Goal: Transaction & Acquisition: Obtain resource

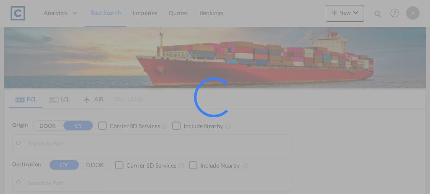
type input "GB-SG4, North Hertfordshire"
type input "[GEOGRAPHIC_DATA], [GEOGRAPHIC_DATA]"
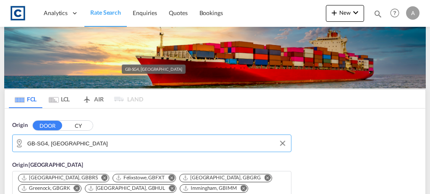
click at [100, 143] on input "GB-SG4, North Hertfordshire" at bounding box center [156, 143] width 259 height 13
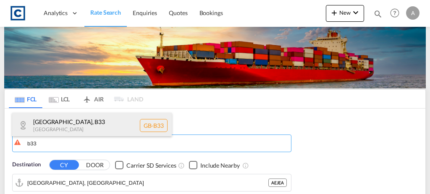
click at [86, 126] on div "Birmingham , B33 United Kingdom GB-B33" at bounding box center [91, 125] width 159 height 25
type input "GB-B33, Birmingham"
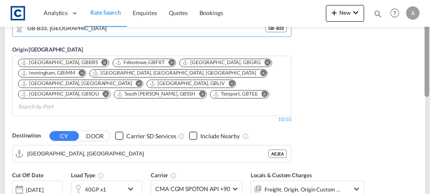
scroll to position [123, 0]
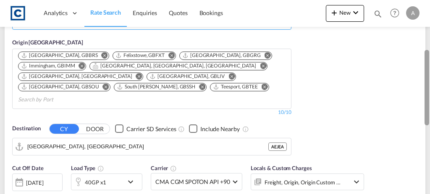
drag, startPoint x: 428, startPoint y: 45, endPoint x: 421, endPoint y: 94, distance: 48.8
click at [421, 94] on md-content "Analytics Dashboard Rate Search Enquiries Quotes Bookings New Quote Bookings" at bounding box center [215, 97] width 430 height 194
click at [115, 141] on input "Jebel Ali, AEJEA" at bounding box center [156, 147] width 259 height 13
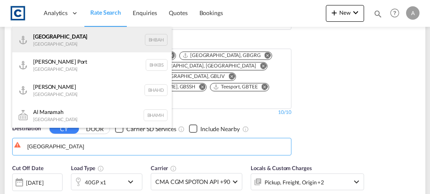
click at [63, 45] on div "Bahrain Bahrain BHBAH" at bounding box center [91, 39] width 159 height 25
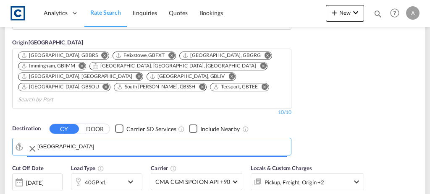
type input "[GEOGRAPHIC_DATA], BHBAH"
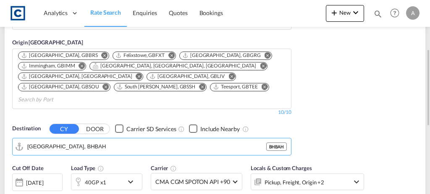
click at [110, 174] on div "40GP x1" at bounding box center [97, 182] width 52 height 17
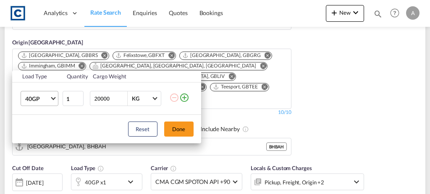
click at [42, 101] on span "40GP" at bounding box center [37, 99] width 24 height 8
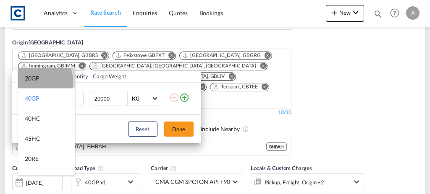
click at [33, 81] on div "20GP" at bounding box center [32, 78] width 15 height 8
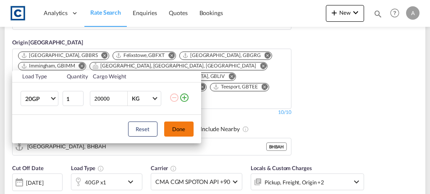
click at [176, 127] on button "Done" at bounding box center [178, 129] width 29 height 15
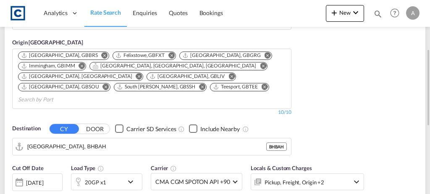
click at [384, 102] on div "Origin DOOR CY GB-B33, Birmingham GB - B33 Origin CY Bristol, GBBRS Felixstowe,…" at bounding box center [215, 72] width 421 height 173
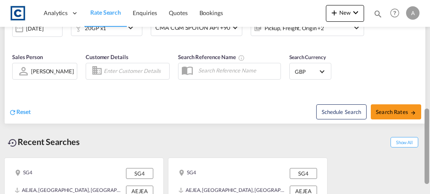
drag, startPoint x: 428, startPoint y: 65, endPoint x: 429, endPoint y: 125, distance: 60.4
click at [429, 125] on div at bounding box center [429, 96] width 2 height 191
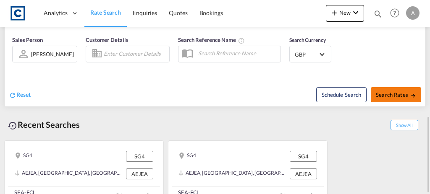
click at [388, 91] on span "Search Rates" at bounding box center [396, 94] width 40 height 7
type input "B33 to BHBAH / 18 Aug 2025"
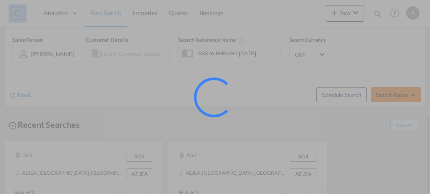
click at [388, 79] on div at bounding box center [215, 97] width 430 height 194
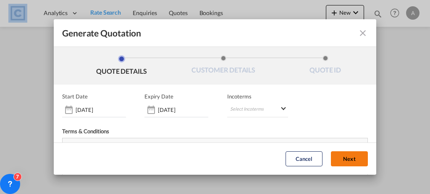
click at [345, 154] on button "Next" at bounding box center [349, 159] width 37 height 15
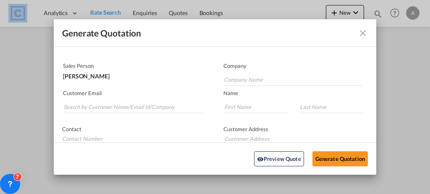
scroll to position [42, 0]
click at [75, 107] on input "Search by Customer Name/Email Id/Company" at bounding box center [133, 106] width 140 height 13
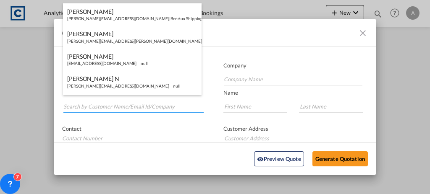
paste input "info@cbkfreight.co.uk"
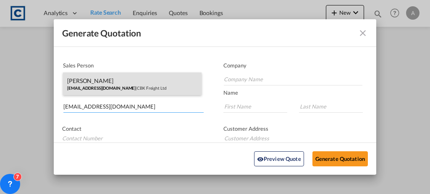
type input "info@cbkfreight.co.uk"
click at [107, 81] on div "Lucas Edward info@cbkfreight.co.uk | CBK Freight Ltd" at bounding box center [132, 84] width 138 height 23
type input "CBK Freight Ltd"
type input "Lucas"
type input "Edward"
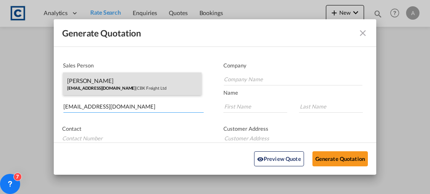
type input "6 Station Parade Northolt UB5 5HR"
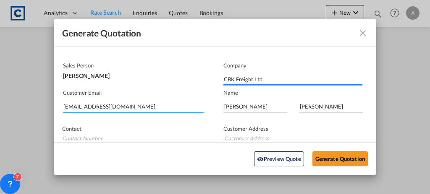
type input "6 Station Parade Northolt UB5 5HR"
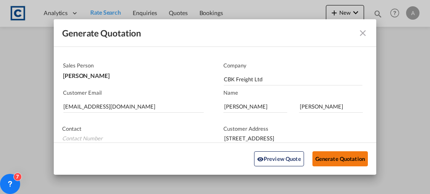
click at [322, 160] on button "Generate Quotation" at bounding box center [339, 159] width 55 height 15
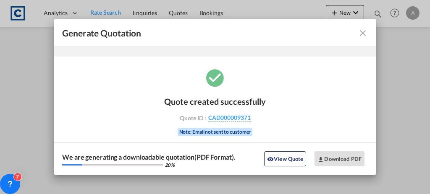
scroll to position [28, 0]
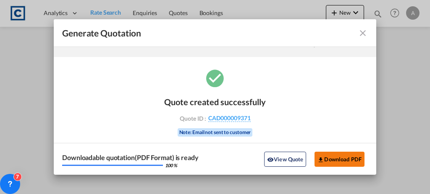
click at [322, 160] on button "Download PDF" at bounding box center [339, 159] width 50 height 15
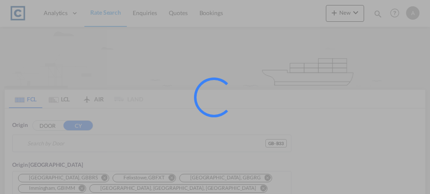
type input "GB-B33, [GEOGRAPHIC_DATA]"
type input "[GEOGRAPHIC_DATA], BHBAH"
click at [128, 130] on div at bounding box center [215, 97] width 430 height 194
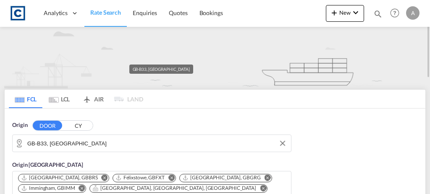
click at [124, 142] on input "GB-B33, Birmingham" at bounding box center [156, 143] width 259 height 13
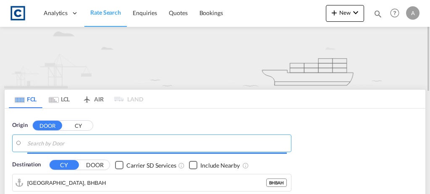
click at [124, 142] on input "Search by Door" at bounding box center [156, 143] width 259 height 13
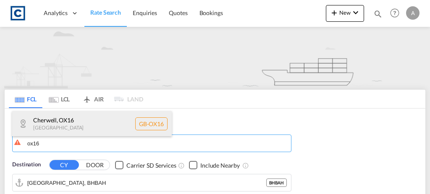
click at [100, 123] on div "Cherwell , OX16 United Kingdom GB-OX16" at bounding box center [91, 123] width 159 height 25
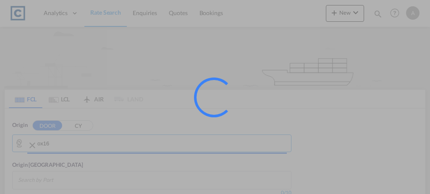
type input "GB-OX16, [GEOGRAPHIC_DATA]"
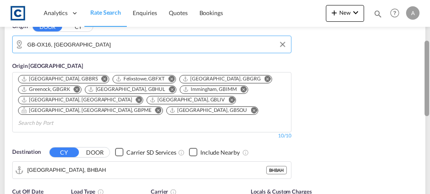
drag, startPoint x: 428, startPoint y: 58, endPoint x: 429, endPoint y: 97, distance: 38.6
click at [429, 97] on div at bounding box center [429, 97] width 2 height 191
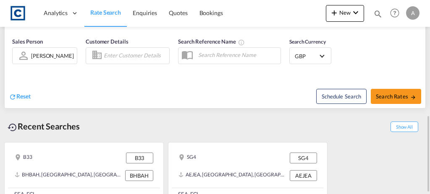
drag, startPoint x: 429, startPoint y: 131, endPoint x: 426, endPoint y: 106, distance: 24.9
click at [426, 106] on md-content "Analytics Dashboard Rate Search Enquiries Quotes Bookings New Quote Bookings" at bounding box center [215, 97] width 430 height 194
click at [405, 140] on div "B33 B33 BHBAH, Bahrain, Bahrain, Middle East, Middle East BHBAH SEA-FCL 20GP x …" at bounding box center [214, 173] width 421 height 71
drag, startPoint x: 429, startPoint y: 127, endPoint x: 429, endPoint y: 105, distance: 22.2
click at [429, 105] on div at bounding box center [429, 97] width 2 height 191
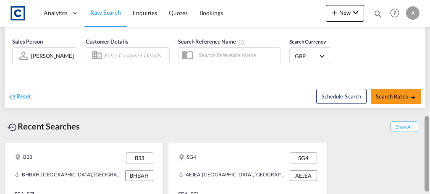
scroll to position [98, 0]
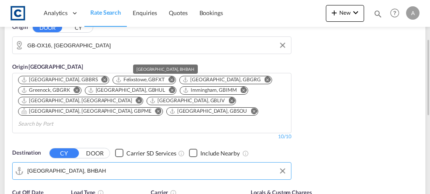
click at [99, 165] on input "Bahrain, BHBAH" at bounding box center [156, 171] width 259 height 13
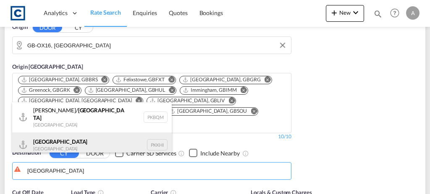
click at [77, 138] on div "Karachi Pakistan PKKHI" at bounding box center [91, 145] width 159 height 25
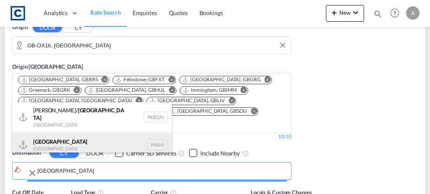
type input "[GEOGRAPHIC_DATA], PKKHI"
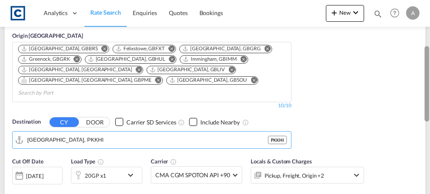
scroll to position [146, 0]
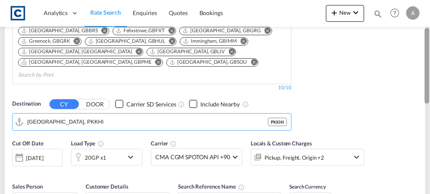
drag, startPoint x: 428, startPoint y: 69, endPoint x: 428, endPoint y: 88, distance: 19.3
click at [428, 88] on div at bounding box center [426, 66] width 5 height 76
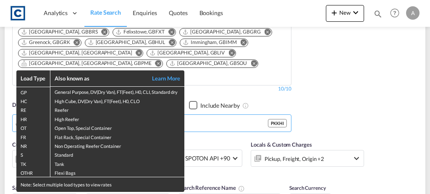
click at [96, 145] on td "Non Operating Reefer Container" at bounding box center [117, 145] width 134 height 9
click at [321, 119] on div "Load Type Also known as Learn More GP General Purpose, DV(Dry Van), FT(Feet), H…" at bounding box center [215, 97] width 430 height 194
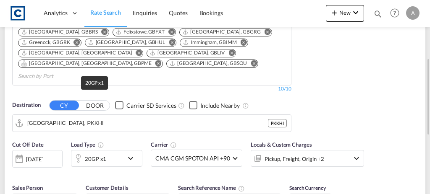
click at [94, 153] on div "20GP x1" at bounding box center [95, 159] width 21 height 12
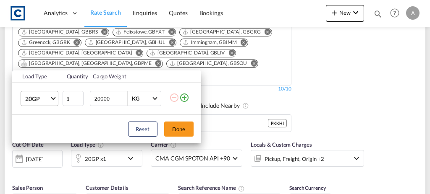
click at [40, 104] on md-select-value "20GP" at bounding box center [41, 98] width 34 height 14
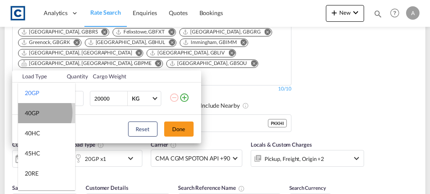
click at [33, 113] on div "40GP" at bounding box center [32, 113] width 15 height 8
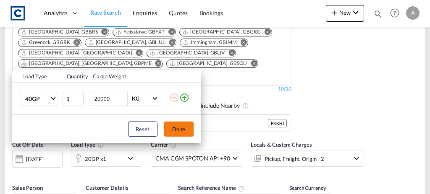
click at [182, 128] on button "Done" at bounding box center [178, 129] width 29 height 15
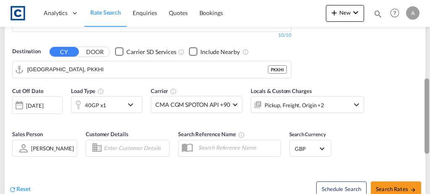
drag, startPoint x: 428, startPoint y: 61, endPoint x: 429, endPoint y: 82, distance: 21.0
click at [429, 82] on div at bounding box center [429, 96] width 2 height 191
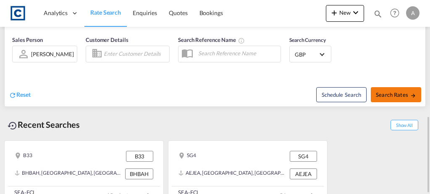
click at [390, 91] on span "Search Rates" at bounding box center [396, 94] width 40 height 7
type input "OX16 to PKKHI / 18 Aug 2025"
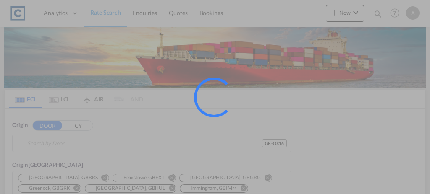
type input "GB-OX16, [GEOGRAPHIC_DATA]"
type input "[GEOGRAPHIC_DATA], PKKHI"
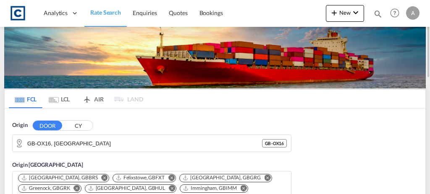
click at [81, 127] on button "CY" at bounding box center [77, 126] width 29 height 10
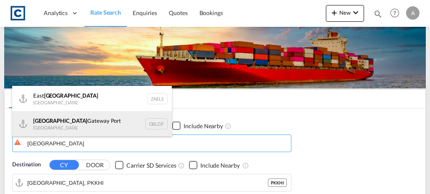
click at [66, 125] on div "London Gateway Port United Kingdom GBLGP" at bounding box center [91, 123] width 159 height 25
type input "[GEOGRAPHIC_DATA], [GEOGRAPHIC_DATA]"
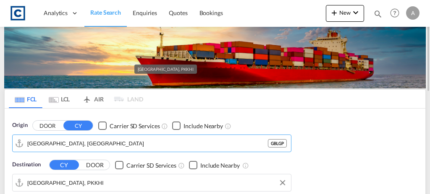
click at [73, 183] on input "Karachi, PKKHI" at bounding box center [156, 183] width 259 height 13
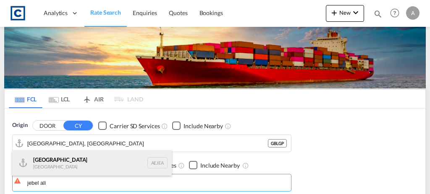
click at [55, 166] on div "Jebel Ali United Arab Emirates AEJEA" at bounding box center [91, 163] width 159 height 25
type input "Jebel Ali, AEJEA"
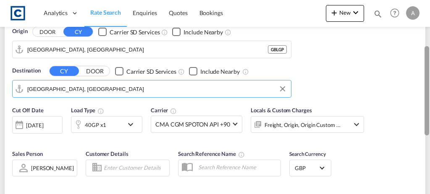
drag, startPoint x: 426, startPoint y: 62, endPoint x: 429, endPoint y: 107, distance: 45.0
click at [429, 107] on div at bounding box center [429, 98] width 2 height 191
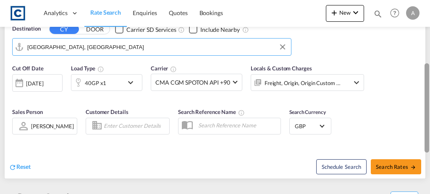
scroll to position [135, 0]
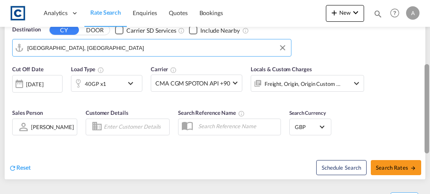
drag, startPoint x: 428, startPoint y: 114, endPoint x: 425, endPoint y: 75, distance: 38.7
click at [425, 75] on div at bounding box center [426, 108] width 5 height 89
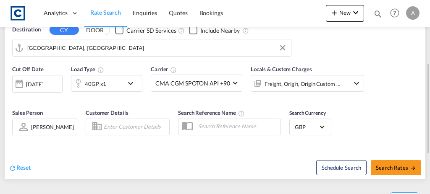
click at [110, 82] on div "40GP x1" at bounding box center [97, 83] width 52 height 17
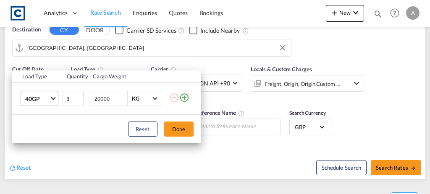
click at [40, 97] on span "40GP" at bounding box center [37, 99] width 24 height 8
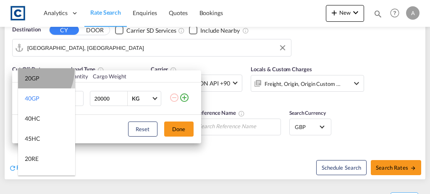
click at [25, 70] on md-option "20GP" at bounding box center [46, 78] width 57 height 20
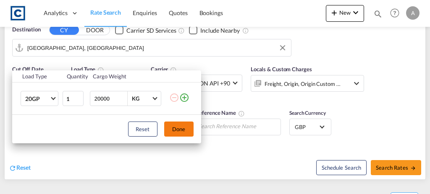
click at [179, 127] on button "Done" at bounding box center [178, 129] width 29 height 15
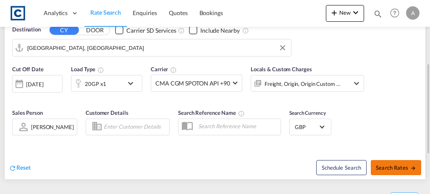
click at [385, 170] on button "Search Rates" at bounding box center [396, 167] width 50 height 15
type input "GBLGP to AEJEA / 18 Aug 2025"
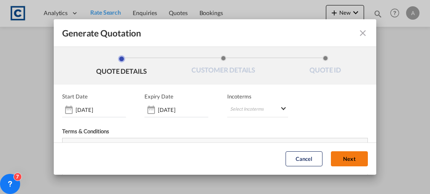
click at [331, 156] on button "Next" at bounding box center [349, 159] width 37 height 15
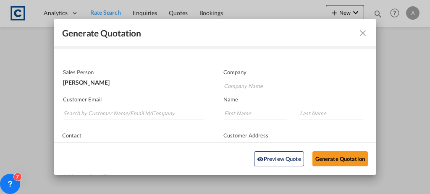
scroll to position [39, 0]
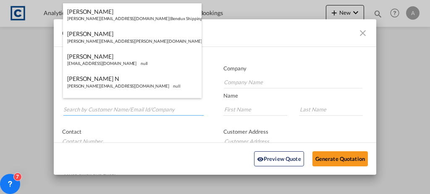
paste input "sales@udsww.com"
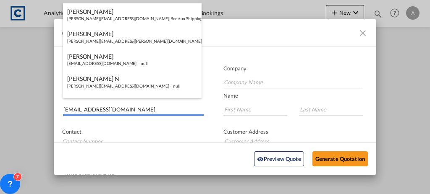
type input "sales@udsww.com"
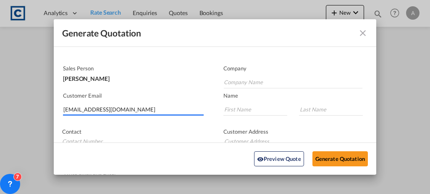
click at [117, 123] on div "Contact" at bounding box center [134, 136] width 161 height 32
click at [142, 111] on input "sales@udsww.com" at bounding box center [133, 109] width 140 height 13
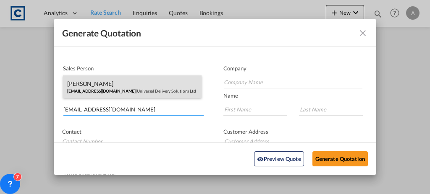
click at [123, 90] on div "Anita Chung sales@udsww.com | Universal Delivery Solutions Ltd" at bounding box center [132, 87] width 138 height 23
type input "Universal Delivery Solutions Ltd"
type input "Anita"
type input "Chung"
type input "+44 208 848 3308"
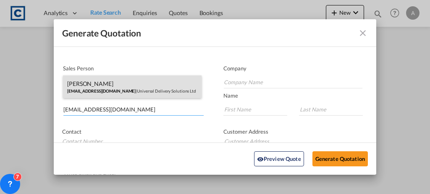
type input "Unit 8 Airlinks Industrial Estate Spitfire Way Heston, Middlesex TW5 9NR"
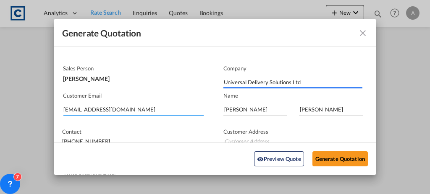
type input "Unit 8 Airlinks Industrial Estate Spitfire Way Heston, Middlesex TW5 9NR"
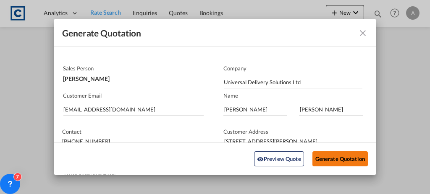
click at [325, 161] on button "Generate Quotation" at bounding box center [339, 159] width 55 height 15
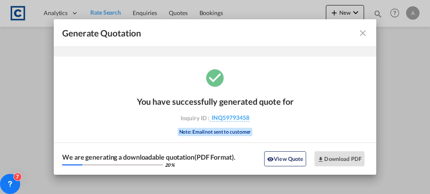
scroll to position [28, 0]
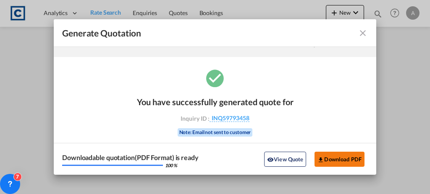
click at [325, 161] on button "Download PDF" at bounding box center [339, 159] width 50 height 15
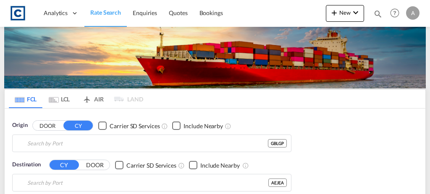
type input "[GEOGRAPHIC_DATA], [GEOGRAPHIC_DATA]"
type input "Jebel Ali, AEJEA"
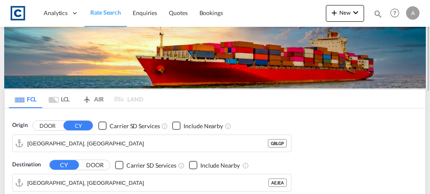
click at [46, 128] on button "DOOR" at bounding box center [47, 126] width 29 height 10
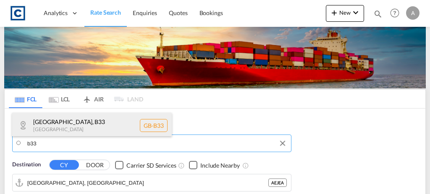
click at [65, 122] on div "Birmingham , B33 United Kingdom GB-B33" at bounding box center [91, 125] width 159 height 25
type input "GB-B33, [GEOGRAPHIC_DATA]"
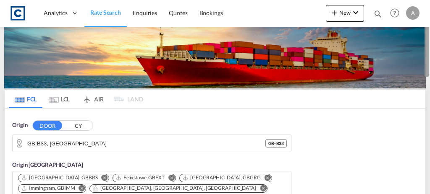
drag, startPoint x: 429, startPoint y: 56, endPoint x: 428, endPoint y: 88, distance: 32.3
click at [428, 88] on div at bounding box center [429, 97] width 2 height 191
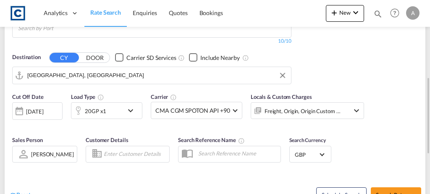
click at [147, 69] on input "[GEOGRAPHIC_DATA], [GEOGRAPHIC_DATA]" at bounding box center [156, 75] width 259 height 13
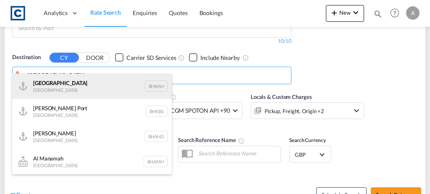
click at [85, 90] on div "Bahrain Bahrain BHBAH" at bounding box center [91, 86] width 159 height 25
type input "Bahrain, BHBAH"
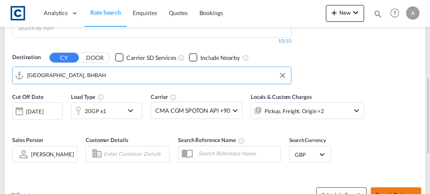
click at [398, 188] on button "Search Rates" at bounding box center [396, 195] width 50 height 15
type input "B33 to BHBAH / 18 Aug 2025"
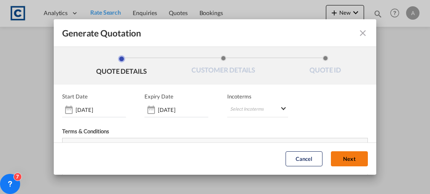
click at [340, 163] on button "Next" at bounding box center [349, 159] width 37 height 15
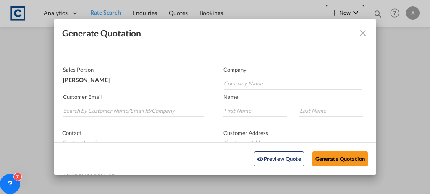
scroll to position [39, 0]
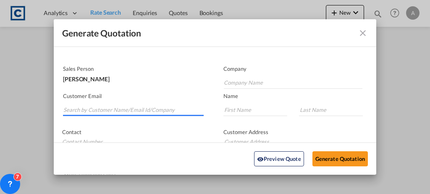
click at [168, 113] on input "Search by Customer Name/Email Id/Company" at bounding box center [133, 110] width 140 height 13
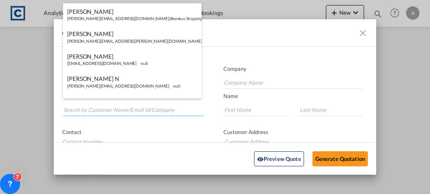
paste input "Andrea.Locarno@gruber-logistics.com"
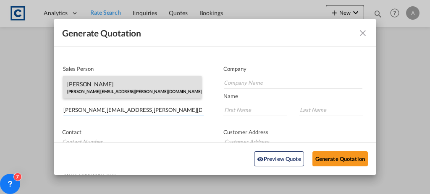
type input "Andrea.Locarno@gruber-logistics.com"
click at [151, 92] on div "Andrea Locarno Andrea.Locarno@gruber-logistics.com | Gruber Logisitcs" at bounding box center [132, 87] width 138 height 23
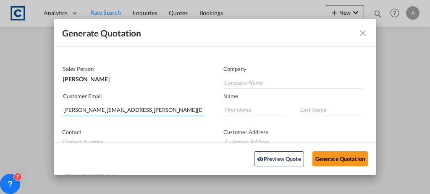
type input "Gruber Logisitcs"
type input "Andrea"
type input "Locarno"
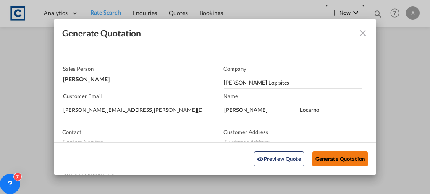
click at [331, 154] on button "Generate Quotation" at bounding box center [339, 159] width 55 height 15
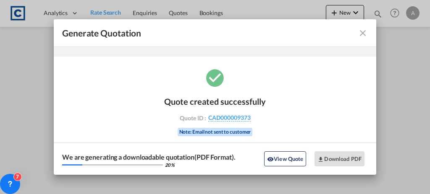
scroll to position [28, 0]
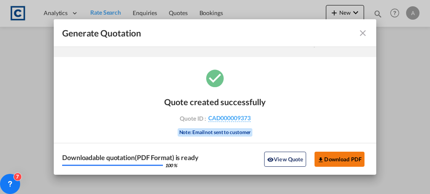
click at [341, 154] on button "Download PDF" at bounding box center [339, 159] width 50 height 15
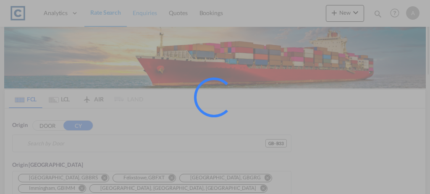
type input "GB-B33, [GEOGRAPHIC_DATA]"
type input "[GEOGRAPHIC_DATA], BHBAH"
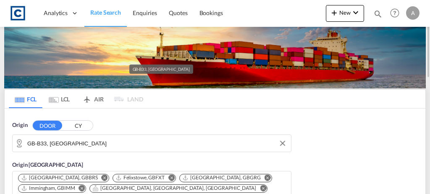
click at [92, 142] on input "GB-B33, [GEOGRAPHIC_DATA]" at bounding box center [156, 143] width 259 height 13
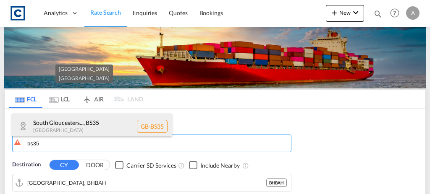
click at [89, 131] on div "South Gloucesters... , BS35 [GEOGRAPHIC_DATA] [GEOGRAPHIC_DATA]-BS35" at bounding box center [91, 126] width 159 height 25
type input "GB-BS35, [GEOGRAPHIC_DATA]"
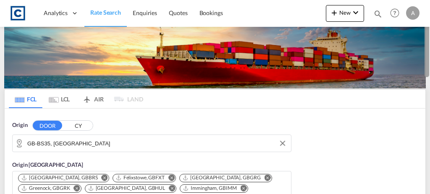
drag, startPoint x: 429, startPoint y: 52, endPoint x: 429, endPoint y: 71, distance: 19.7
click at [429, 71] on div at bounding box center [429, 97] width 2 height 191
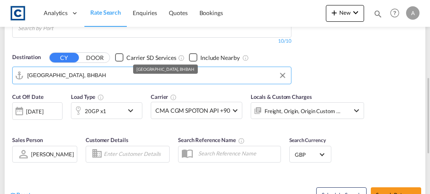
click at [78, 69] on input "[GEOGRAPHIC_DATA], BHBAH" at bounding box center [156, 75] width 259 height 13
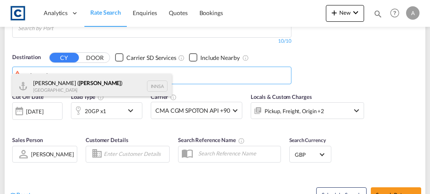
click at [86, 89] on div "[PERSON_NAME] ( [GEOGRAPHIC_DATA] ) [GEOGRAPHIC_DATA] [GEOGRAPHIC_DATA]" at bounding box center [91, 86] width 159 height 25
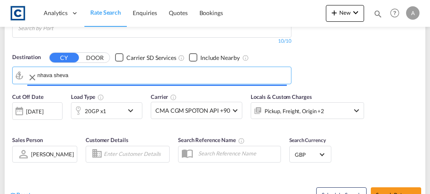
type input "[PERSON_NAME] ([PERSON_NAME]), [GEOGRAPHIC_DATA]"
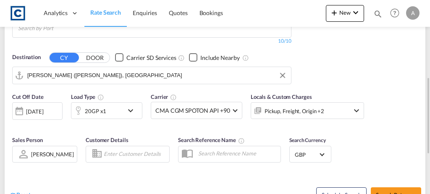
click at [275, 105] on div "Pickup, Freight, Origin +2" at bounding box center [294, 111] width 60 height 12
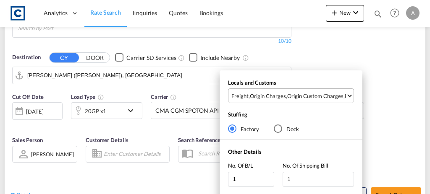
click at [283, 101] on md-select-value "Freight , Origin Charges , Origin Custom Charges , Pickup Charges" at bounding box center [291, 96] width 123 height 14
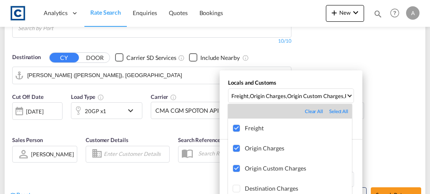
click at [363, 112] on md-backdrop at bounding box center [215, 97] width 430 height 194
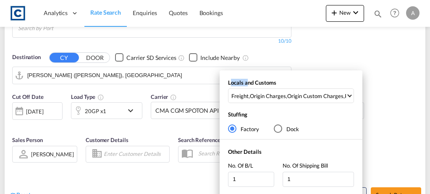
click at [363, 112] on div "Locals and Customs Freight , Origin Charges , Origin Custom Charges , Pickup Ch…" at bounding box center [215, 97] width 430 height 194
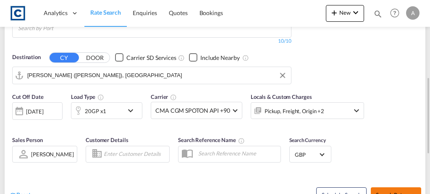
click at [381, 192] on span "Search Rates" at bounding box center [396, 195] width 40 height 7
type input "BS35 to INNSA / [DATE]"
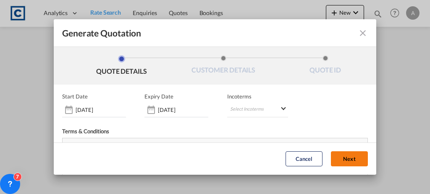
click at [334, 159] on button "Next" at bounding box center [349, 159] width 37 height 15
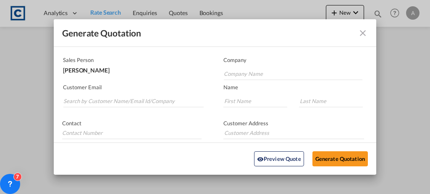
scroll to position [52, 0]
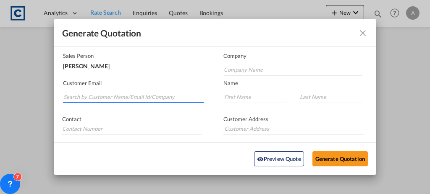
click at [150, 102] on md-autocomplete-wrap "Generate QuotationQUOTE ..." at bounding box center [133, 94] width 141 height 17
click at [144, 96] on input "Search by Customer Name/Email Id/Company" at bounding box center [133, 97] width 140 height 13
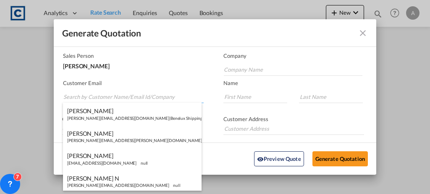
paste input "[EMAIL_ADDRESS][DOMAIN_NAME]"
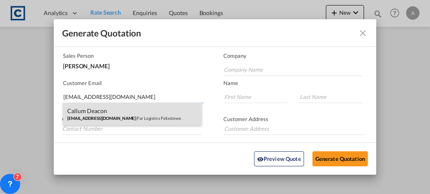
type input "[EMAIL_ADDRESS][DOMAIN_NAME]"
click at [148, 113] on div "Callum Deacon [EMAIL_ADDRESS][DOMAIN_NAME] | Far Logistics Felixstowe" at bounding box center [132, 114] width 138 height 23
type input "Far Logistics Felixstowe"
type input "Callum"
type input "Deacon"
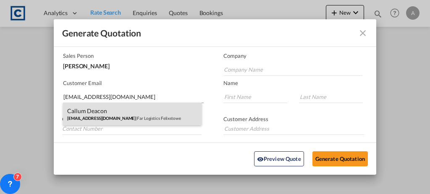
type input "[PHONE_NUMBER]"
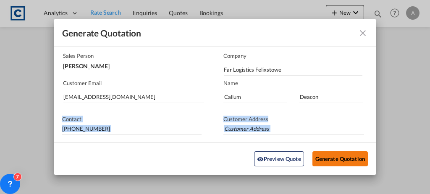
drag, startPoint x: 148, startPoint y: 113, endPoint x: 322, endPoint y: 155, distance: 179.6
click at [322, 155] on form "Sales Person [PERSON_NAME] Company Far Logistics Felixstowe Customer Email [EMA…" at bounding box center [215, 128] width 322 height 190
click at [287, 123] on input "Generate QuotationQUOTE ..." at bounding box center [293, 129] width 141 height 13
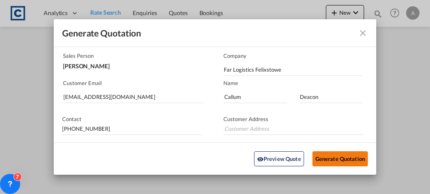
click at [318, 163] on button "Generate Quotation" at bounding box center [339, 159] width 55 height 15
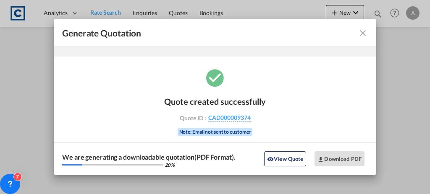
scroll to position [28, 0]
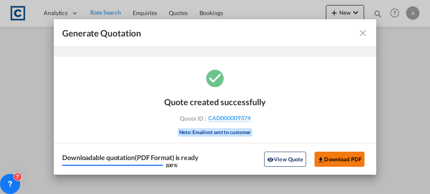
click at [318, 163] on button "Download PDF" at bounding box center [339, 159] width 50 height 15
